Goal: Task Accomplishment & Management: Manage account settings

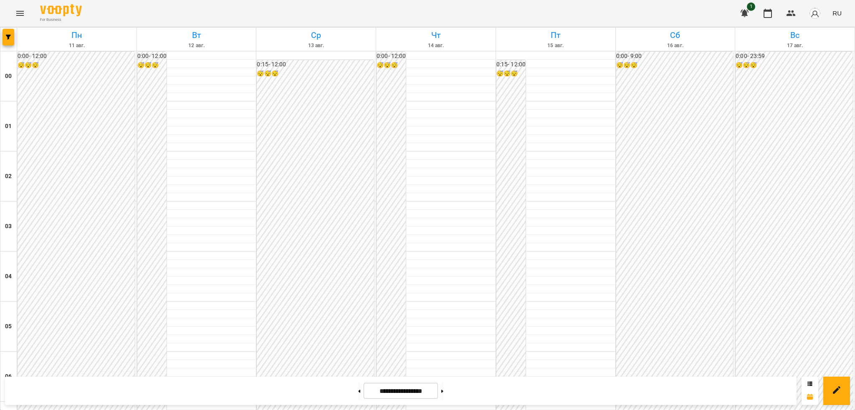
scroll to position [492, 0]
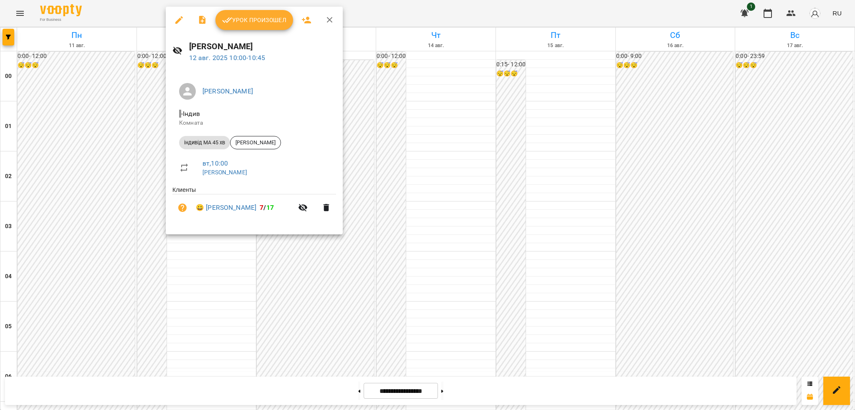
click at [180, 21] on icon "button" at bounding box center [179, 20] width 10 height 10
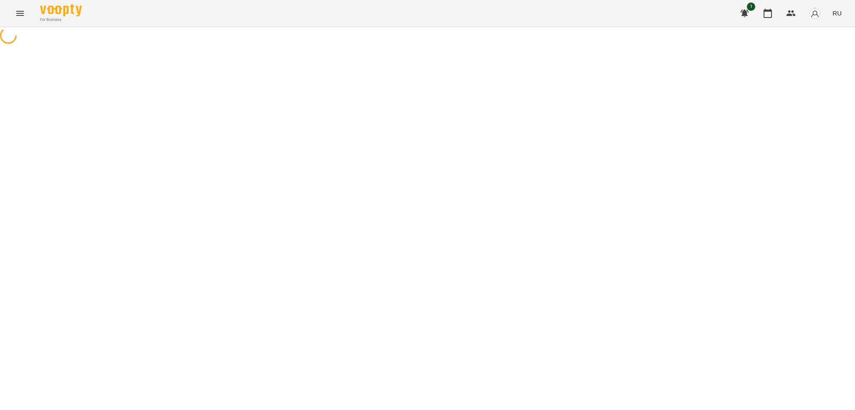
select select "**********"
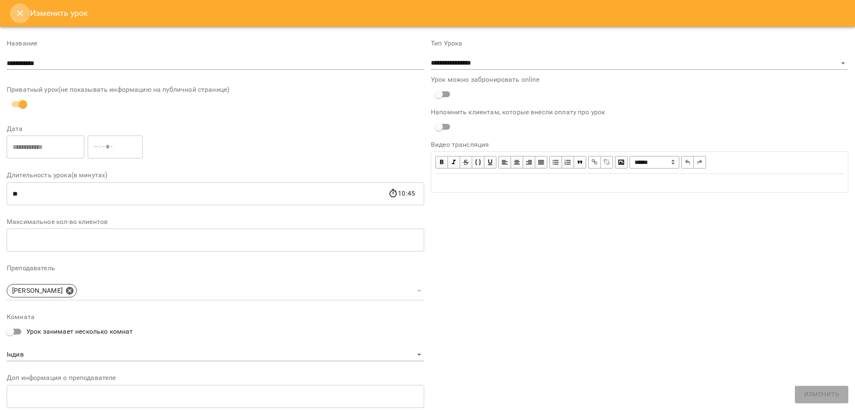
click at [15, 18] on button "Close" at bounding box center [20, 13] width 20 height 20
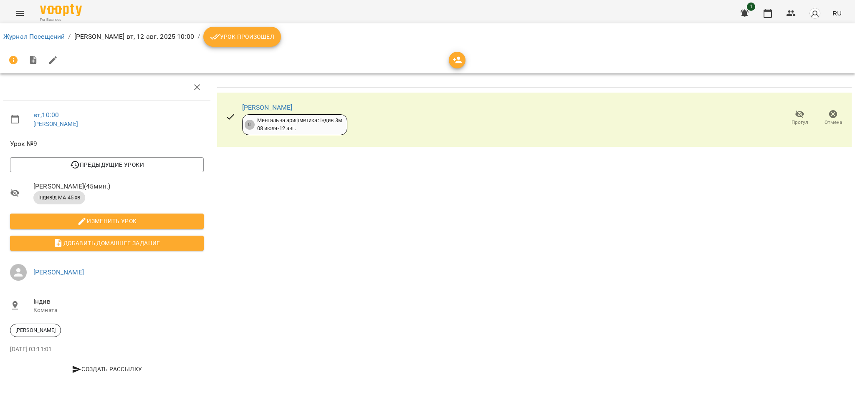
click at [227, 37] on span "Урок произошел" at bounding box center [242, 37] width 64 height 10
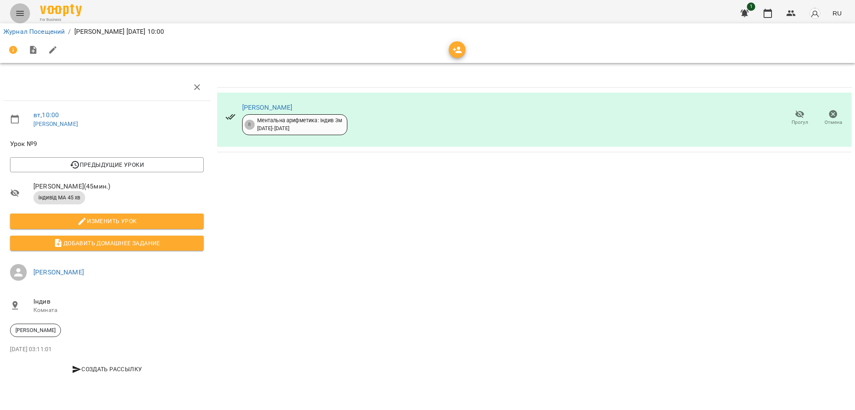
click at [16, 11] on icon "Menu" at bounding box center [20, 13] width 8 height 5
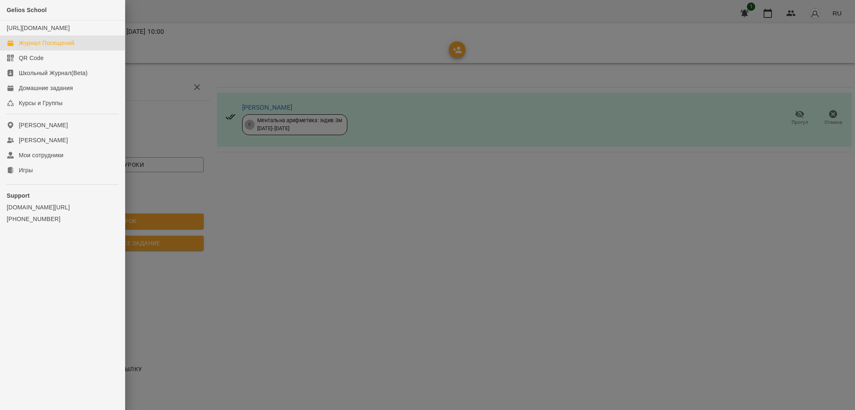
click at [41, 47] on div "Журнал Посещений" at bounding box center [46, 43] width 55 height 8
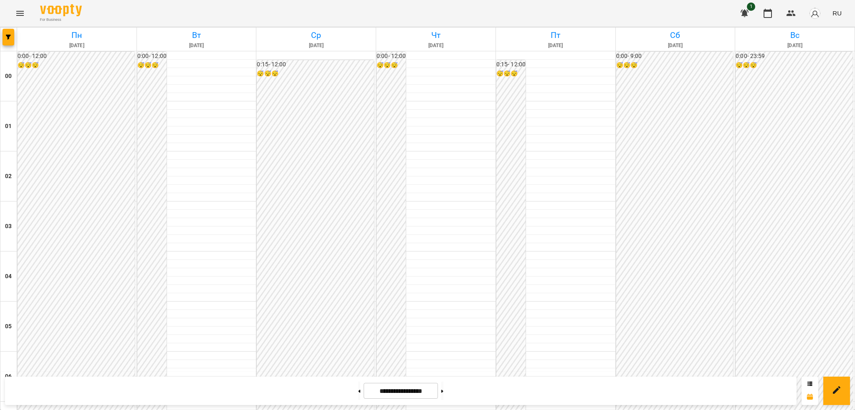
scroll to position [512, 0]
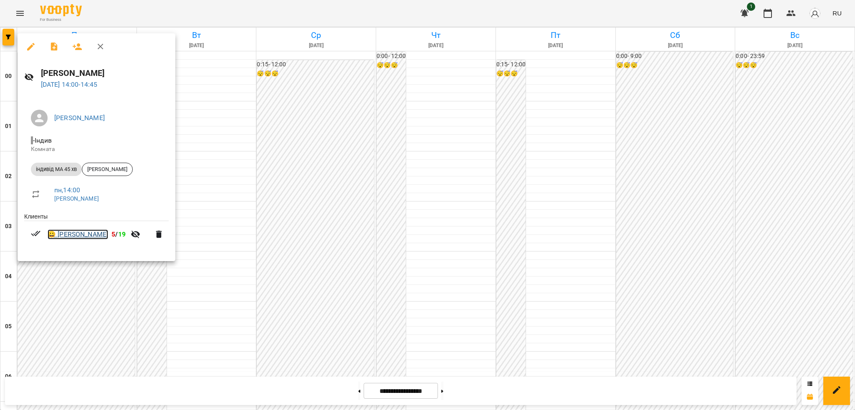
click at [84, 233] on link "😀 Бутенко Анна" at bounding box center [78, 234] width 61 height 10
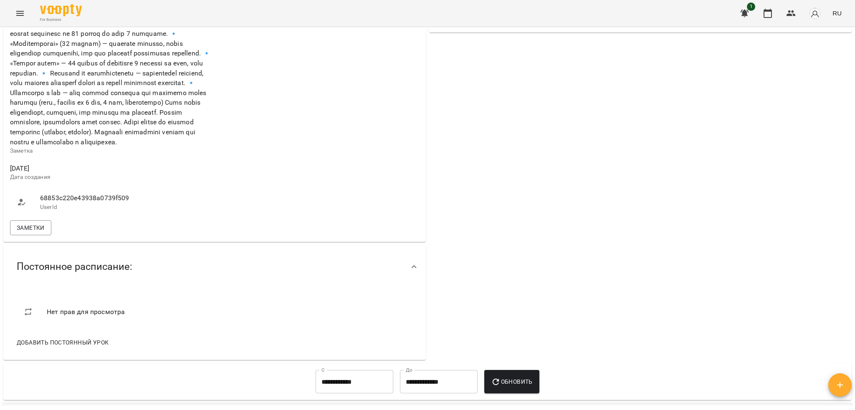
scroll to position [321, 0]
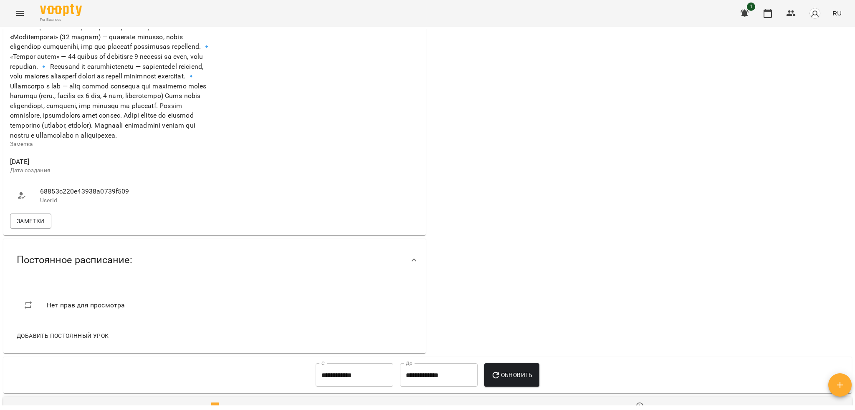
click at [31, 230] on div "Заметки" at bounding box center [214, 221] width 412 height 18
click at [29, 226] on span "Заметки" at bounding box center [31, 221] width 28 height 10
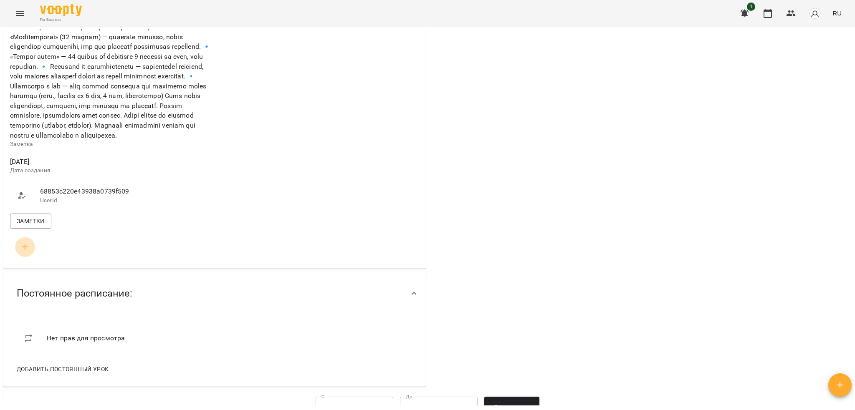
click at [25, 250] on icon "button" at bounding box center [25, 247] width 6 height 6
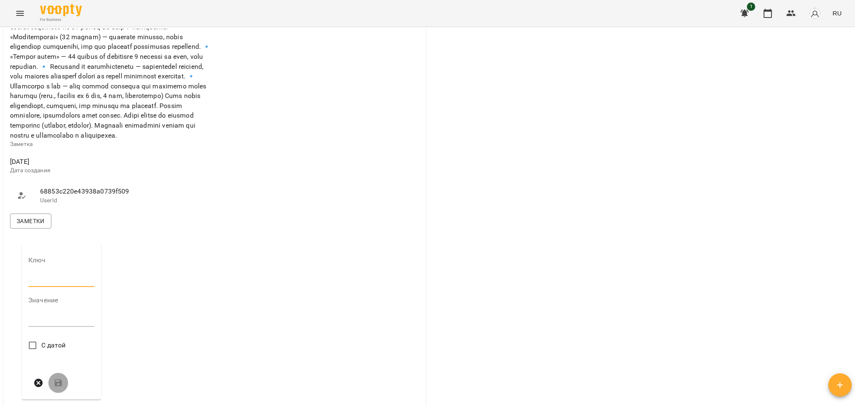
click at [43, 287] on input "text" at bounding box center [61, 280] width 66 height 13
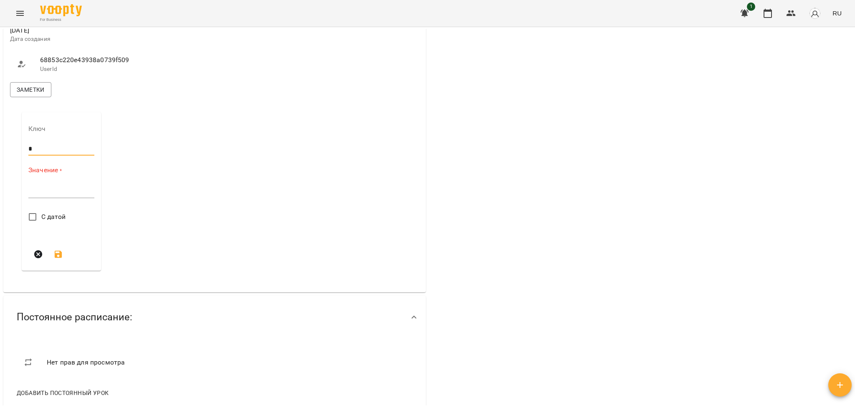
scroll to position [464, 0]
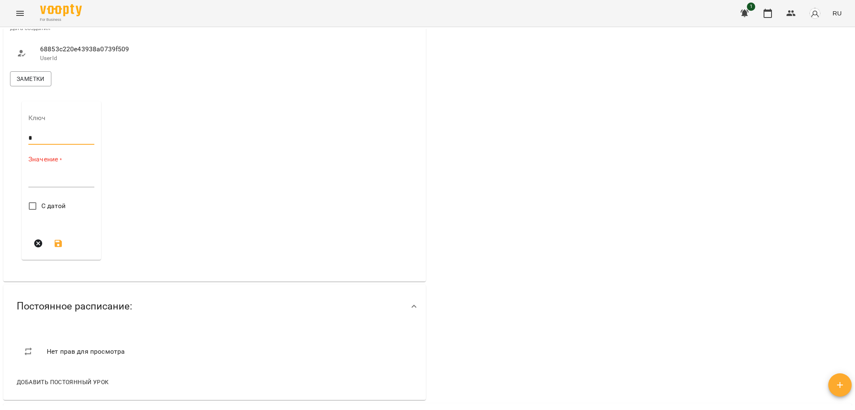
type input "*"
click at [41, 184] on textarea at bounding box center [61, 180] width 66 height 8
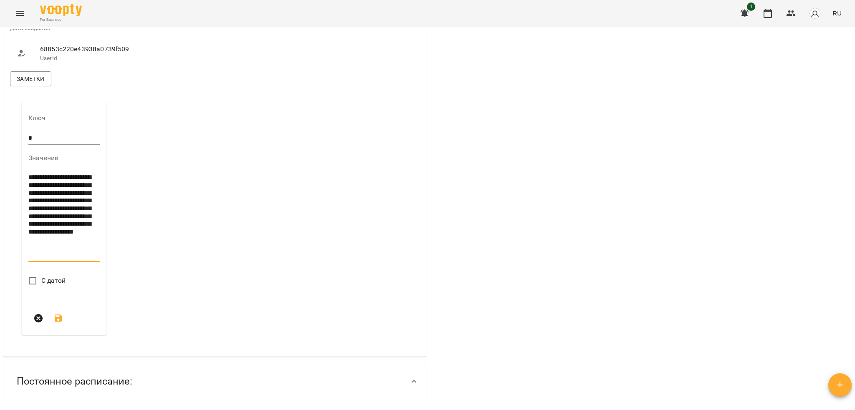
scroll to position [0, 0]
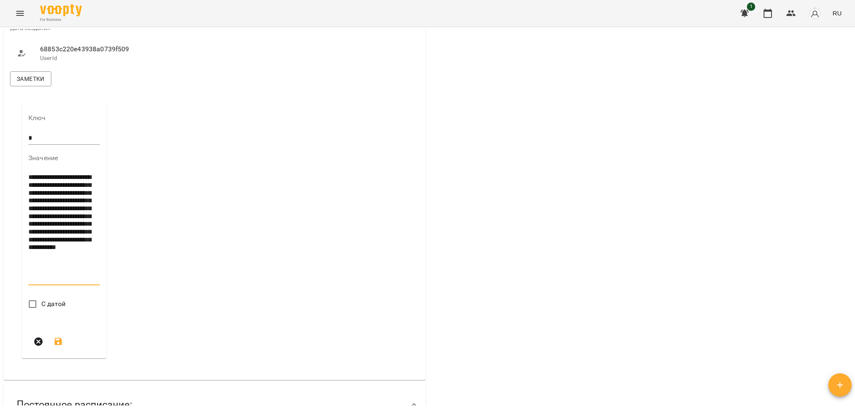
type textarea "**********"
click at [57, 345] on icon "submit" at bounding box center [59, 342] width 8 height 8
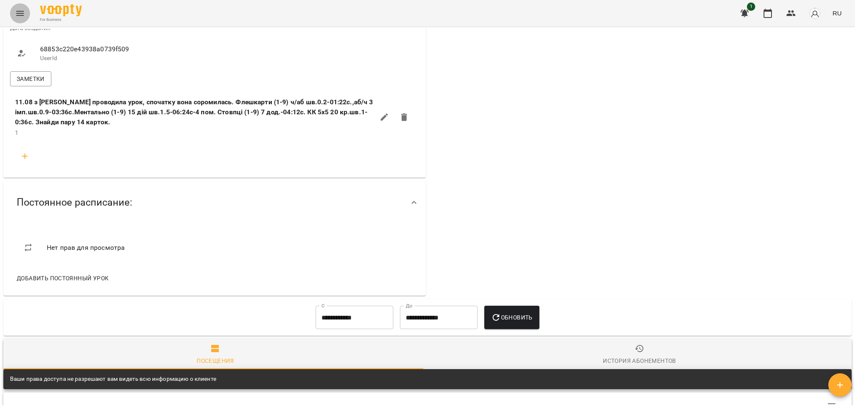
click at [22, 13] on icon "Menu" at bounding box center [20, 13] width 8 height 5
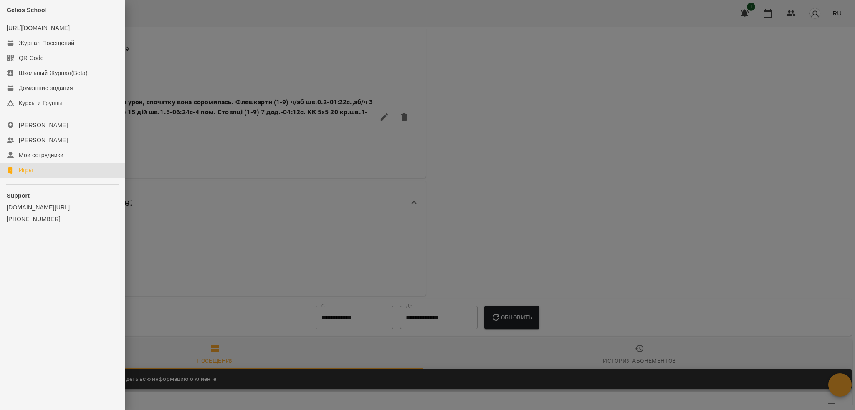
click at [29, 174] on div "Игры" at bounding box center [26, 170] width 14 height 8
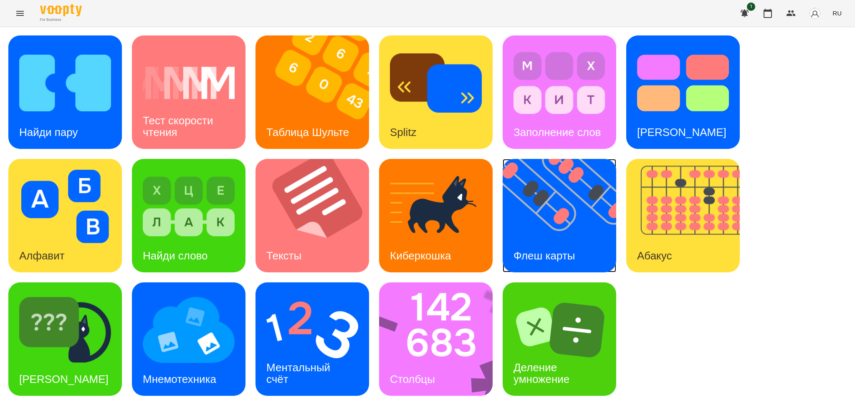
click at [575, 234] on img at bounding box center [564, 215] width 124 height 113
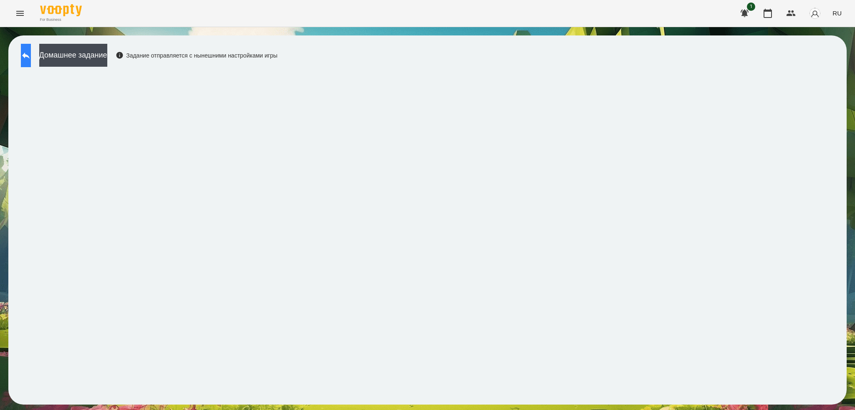
click at [31, 53] on icon at bounding box center [26, 55] width 10 height 10
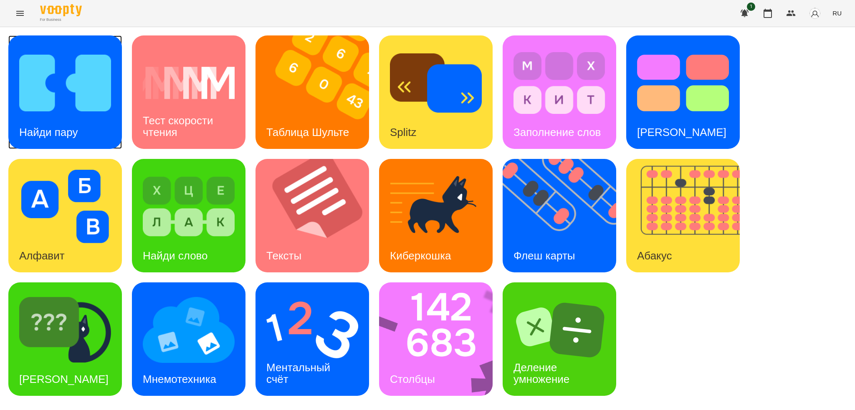
click at [90, 118] on img at bounding box center [65, 82] width 92 height 73
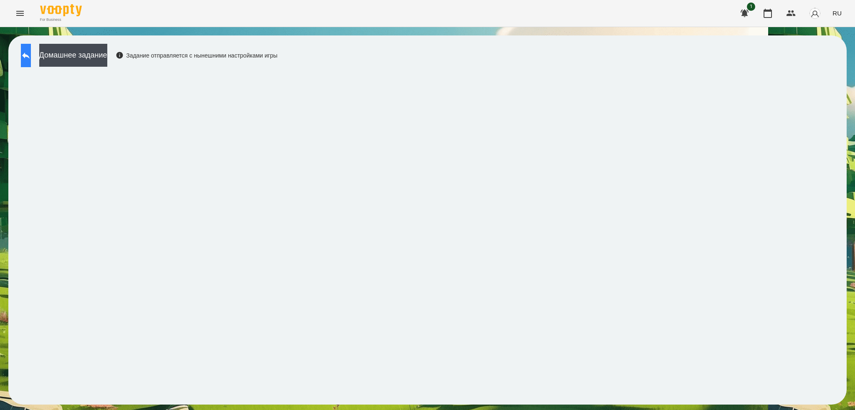
click at [31, 50] on icon at bounding box center [26, 55] width 10 height 10
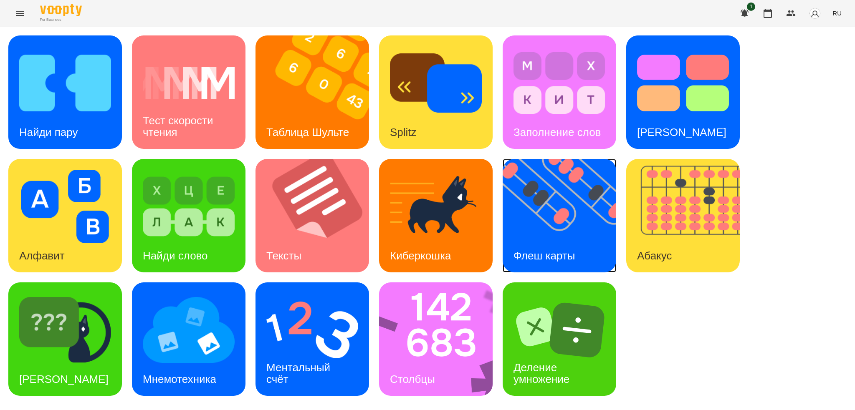
click at [565, 247] on div "Флеш карты" at bounding box center [543, 256] width 83 height 33
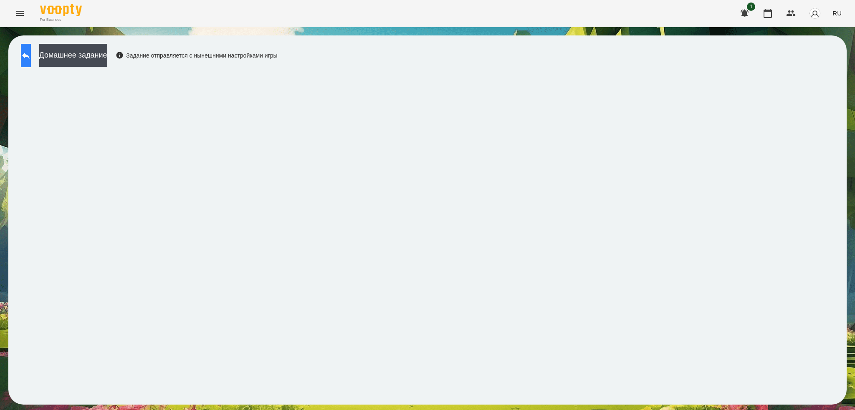
click at [23, 59] on button at bounding box center [26, 55] width 10 height 23
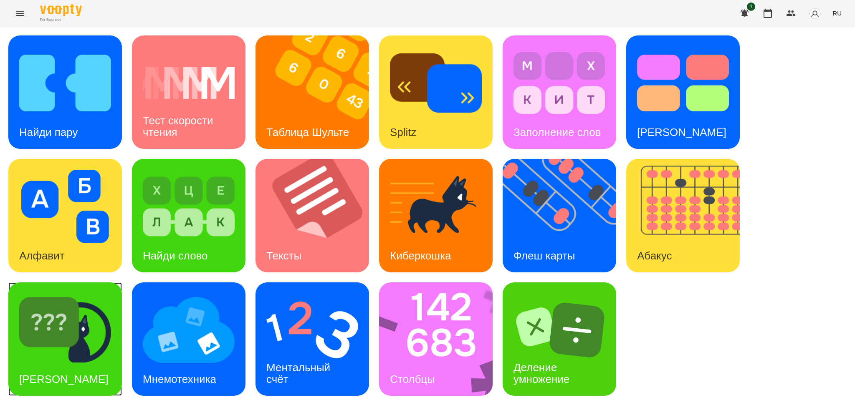
click at [78, 363] on div "Найди Киберкошку" at bounding box center [63, 379] width 111 height 33
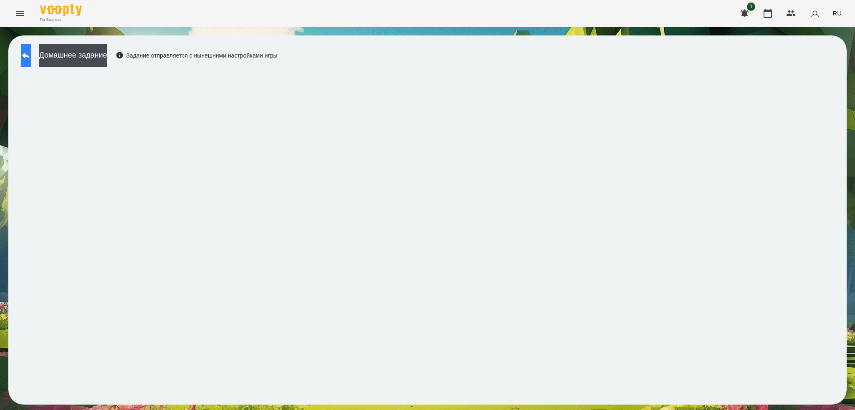
click at [29, 55] on icon at bounding box center [26, 55] width 10 height 10
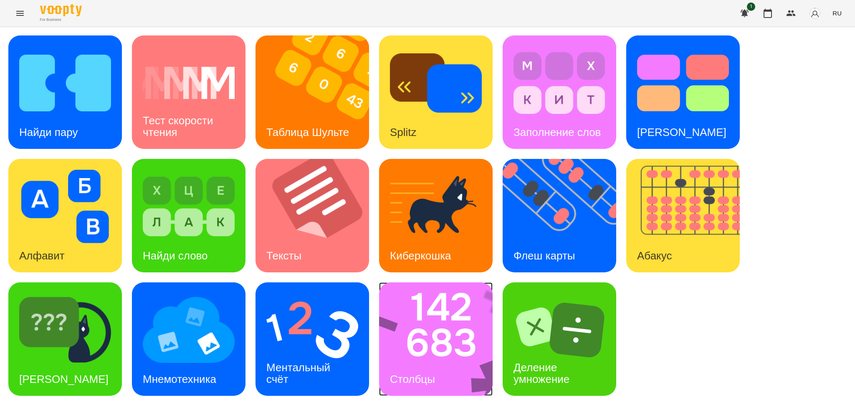
click at [444, 363] on div "Столбцы" at bounding box center [412, 379] width 67 height 33
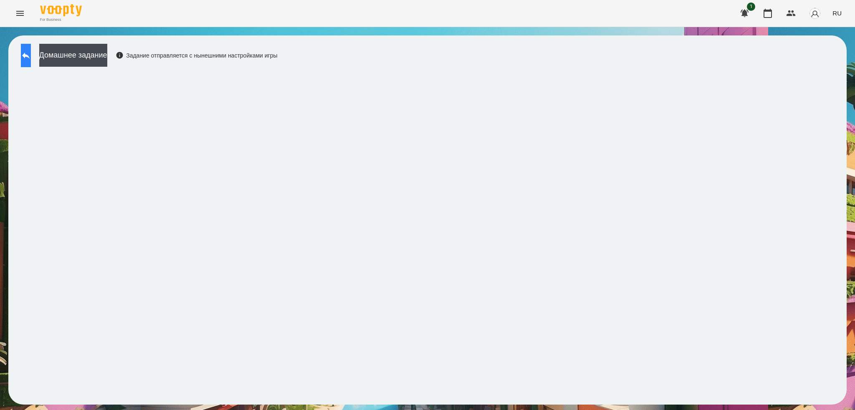
click at [31, 59] on icon at bounding box center [26, 55] width 10 height 10
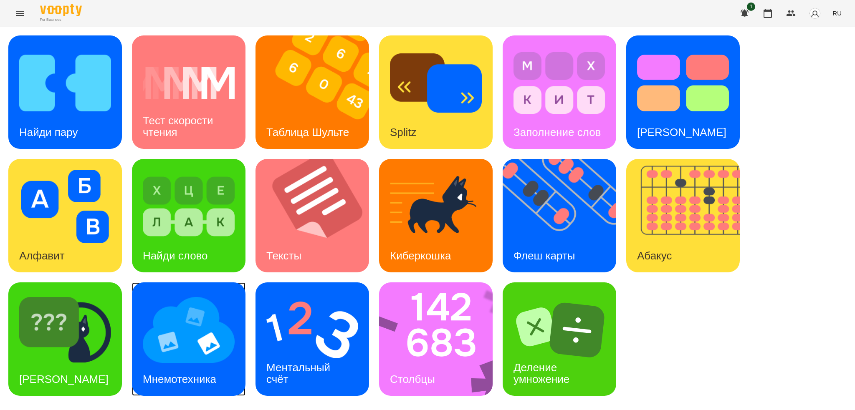
click at [161, 344] on img at bounding box center [189, 329] width 92 height 73
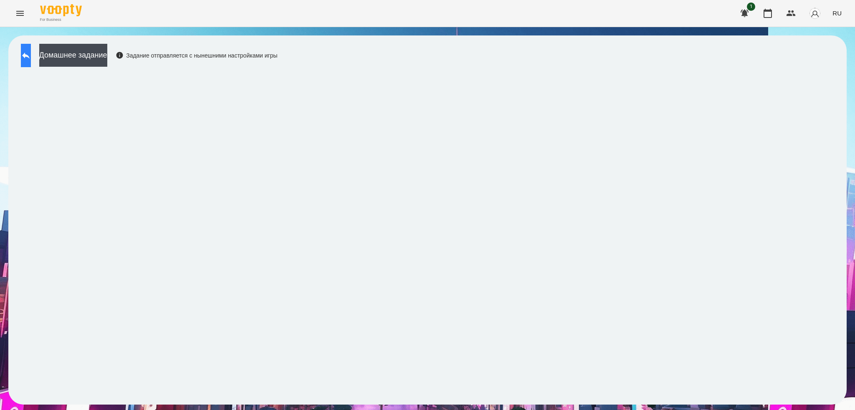
click at [31, 61] on button at bounding box center [26, 55] width 10 height 23
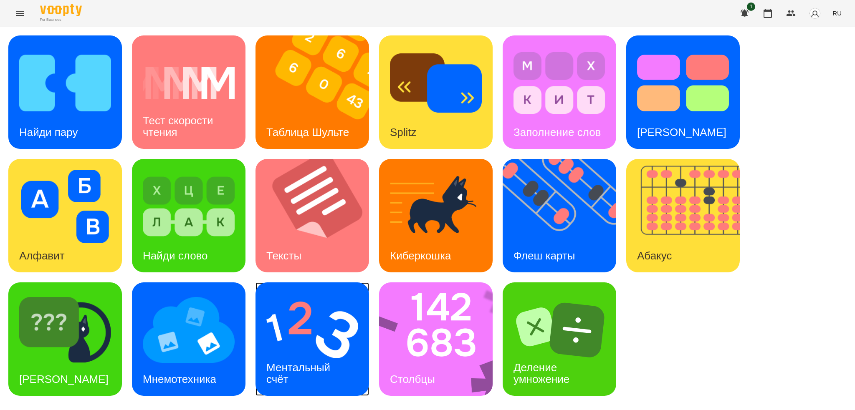
click at [317, 376] on div "Ментальный счёт" at bounding box center [299, 373] width 88 height 45
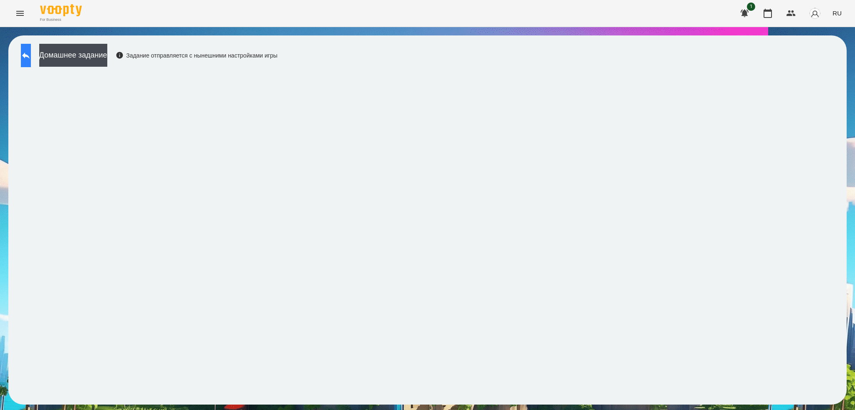
click at [31, 64] on button at bounding box center [26, 55] width 10 height 23
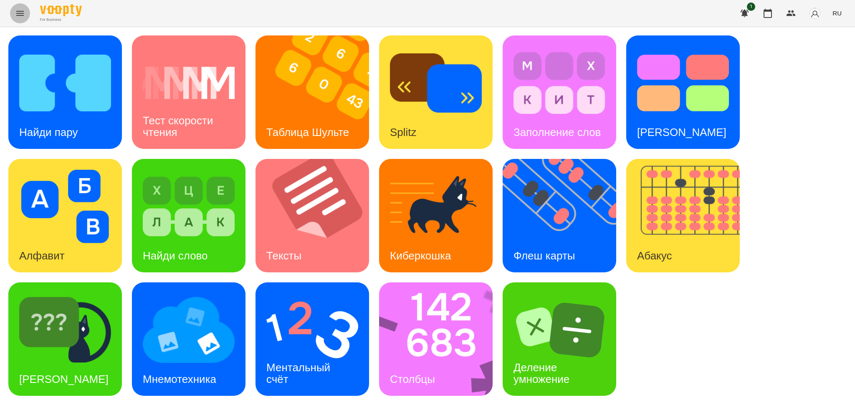
click at [23, 10] on icon "Menu" at bounding box center [20, 13] width 10 height 10
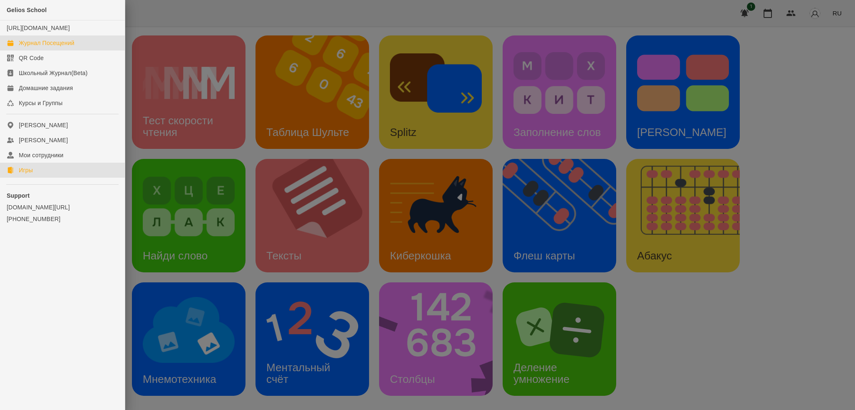
click at [43, 47] on div "Журнал Посещений" at bounding box center [46, 43] width 55 height 8
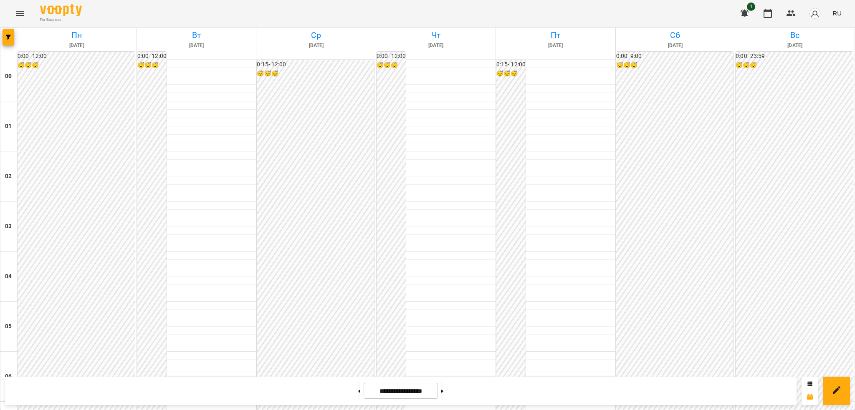
scroll to position [517, 0]
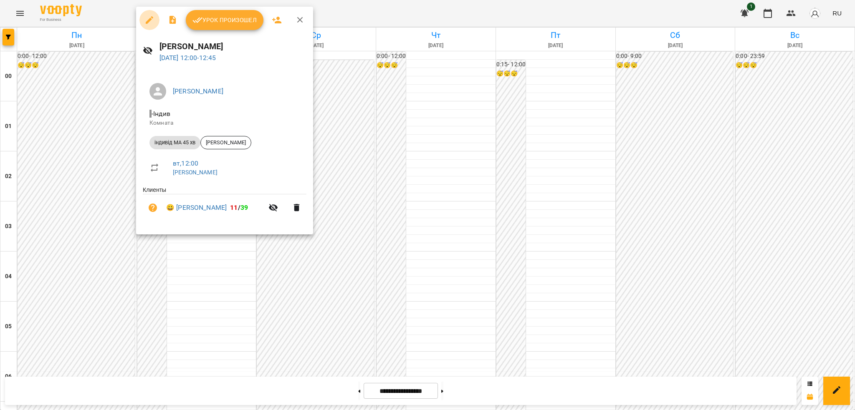
click at [147, 21] on icon "button" at bounding box center [150, 20] width 8 height 8
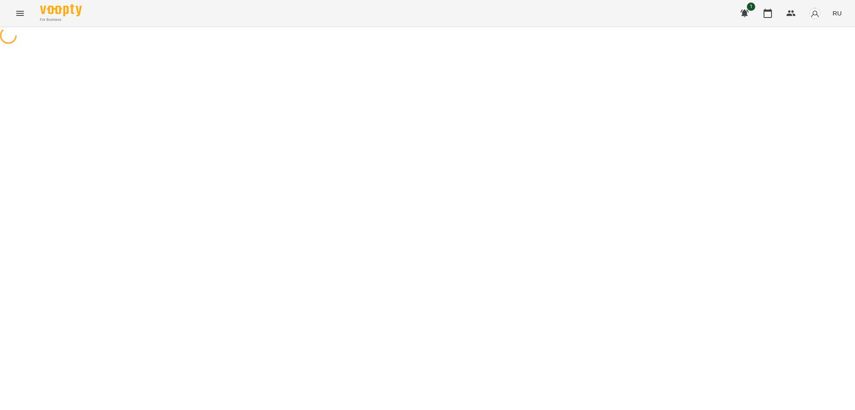
select select "**********"
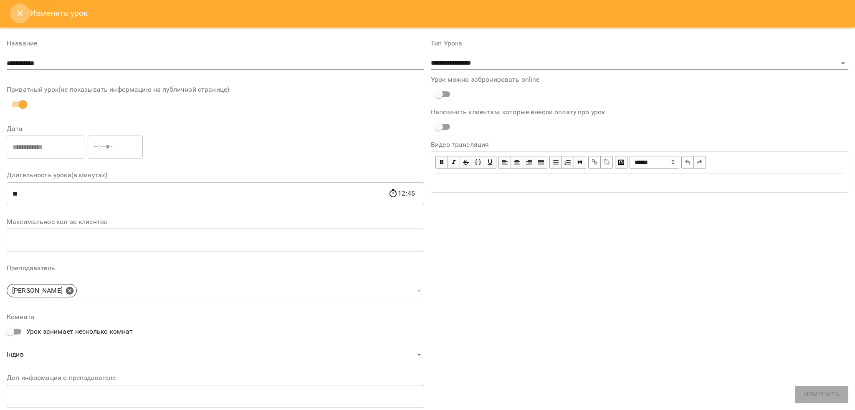
click at [18, 14] on icon "Close" at bounding box center [20, 13] width 10 height 10
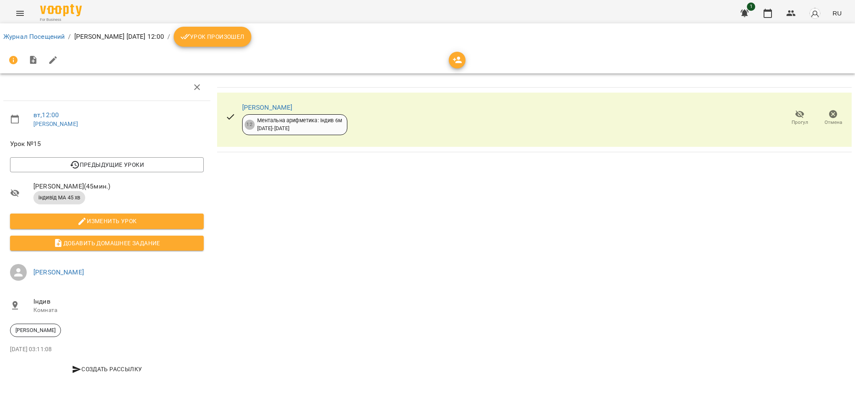
click at [230, 40] on span "Урок произошел" at bounding box center [212, 37] width 64 height 10
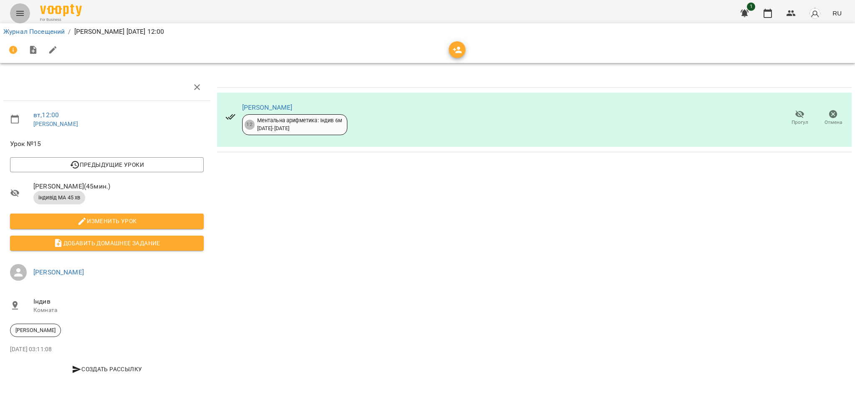
click at [16, 15] on icon "Menu" at bounding box center [20, 13] width 10 height 10
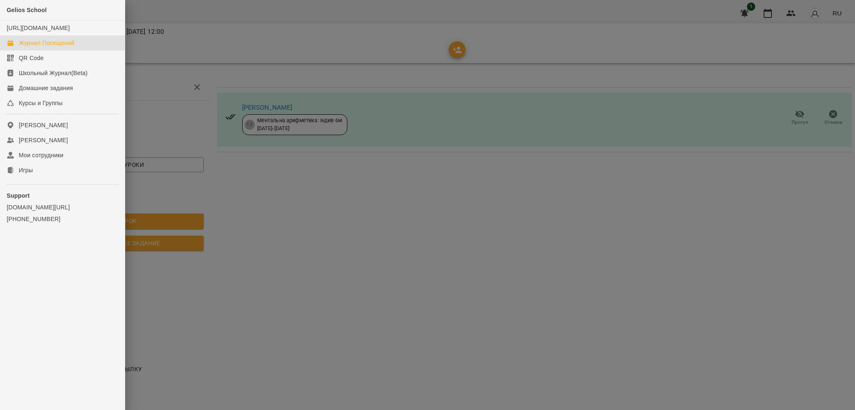
click at [50, 47] on div "Журнал Посещений" at bounding box center [46, 43] width 55 height 8
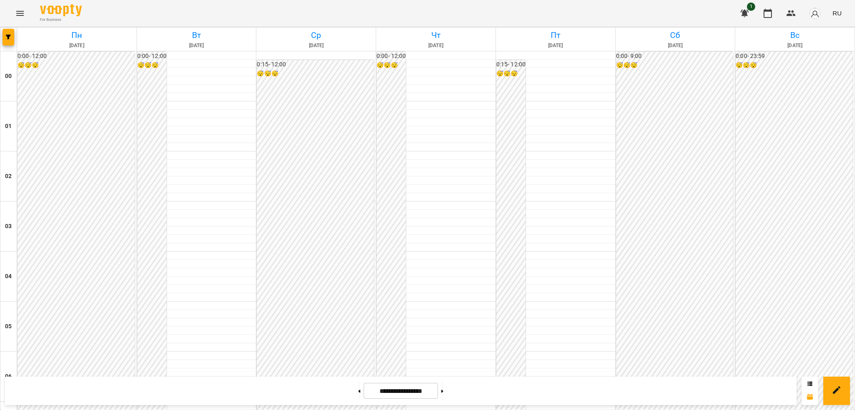
scroll to position [515, 0]
click at [24, 19] on button "Menu" at bounding box center [20, 13] width 20 height 20
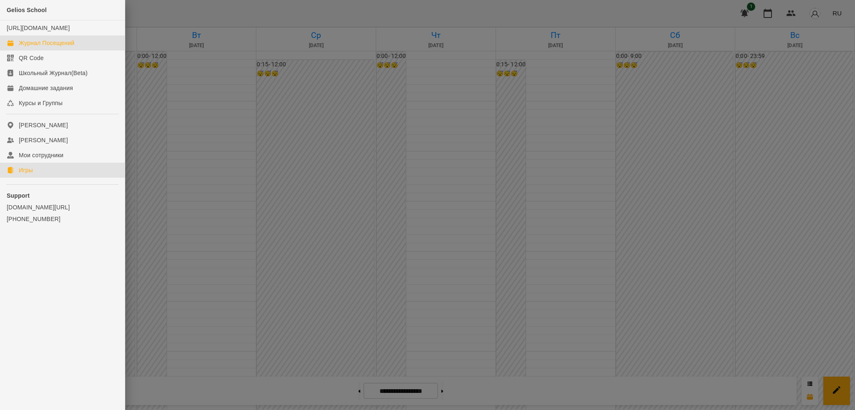
click at [28, 174] on div "Игры" at bounding box center [26, 170] width 14 height 8
